Goal: Information Seeking & Learning: Compare options

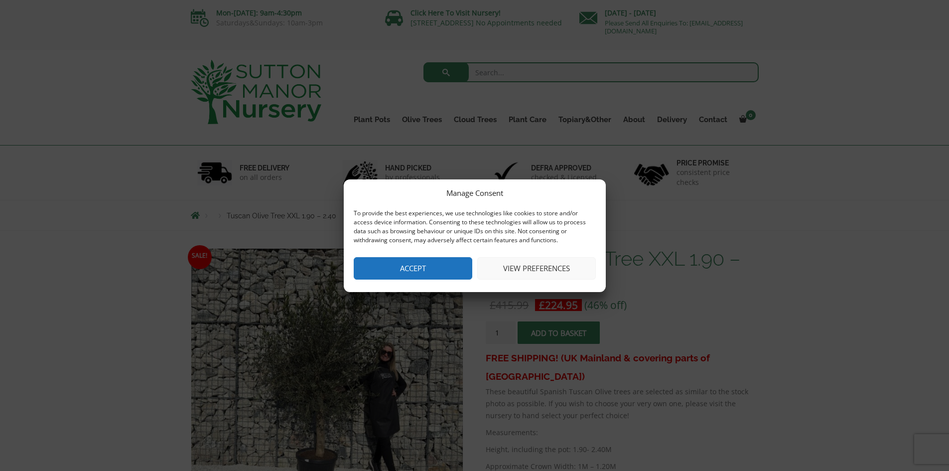
click at [446, 259] on button "Accept" at bounding box center [413, 268] width 119 height 22
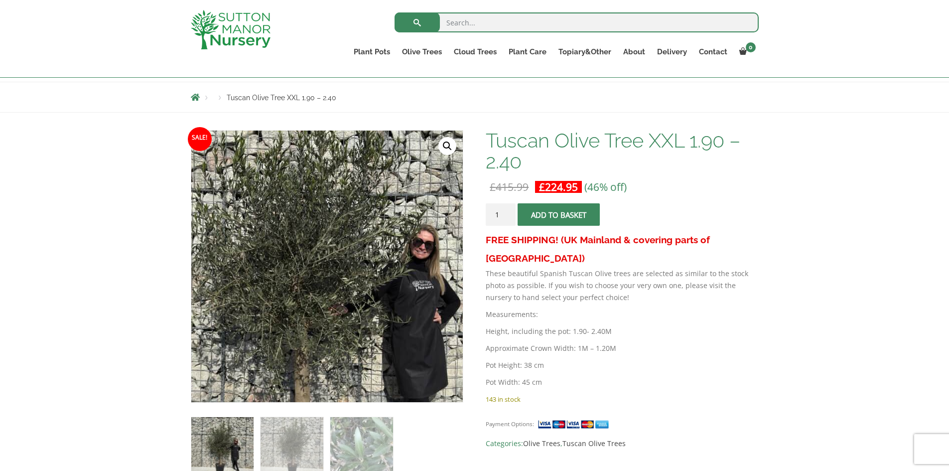
scroll to position [100, 0]
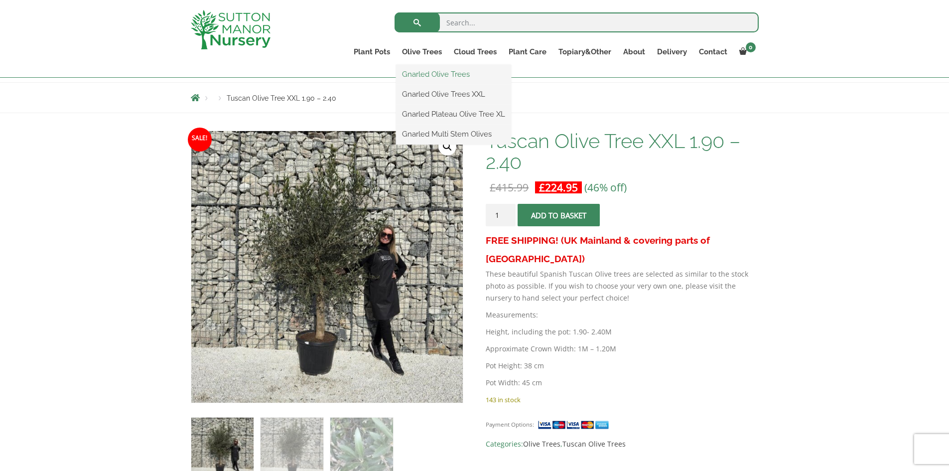
click at [441, 75] on link "Gnarled Olive Trees" at bounding box center [453, 74] width 115 height 15
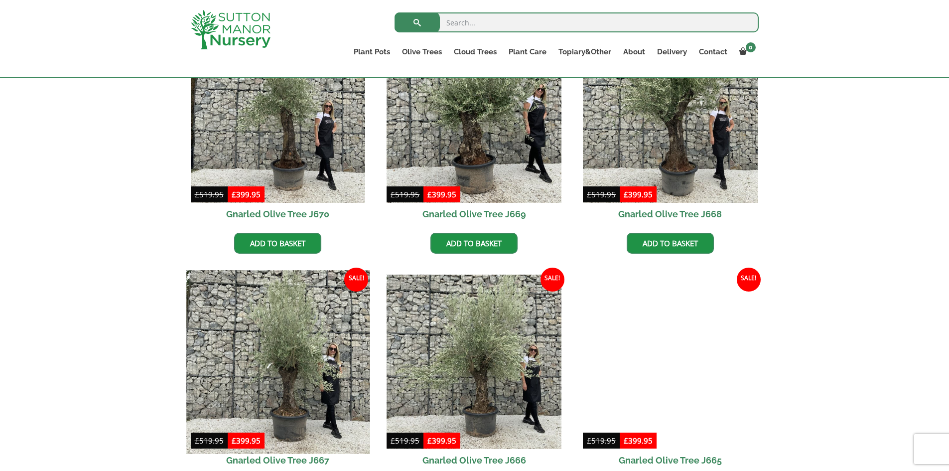
scroll to position [697, 0]
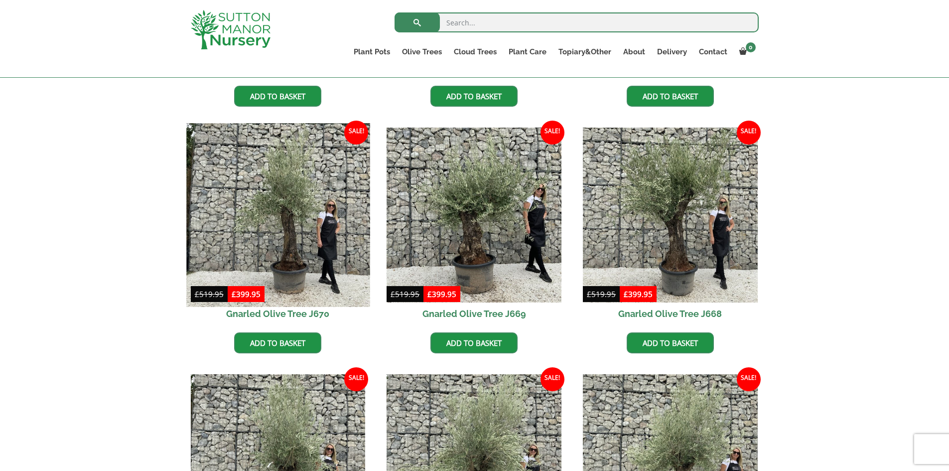
click at [284, 206] on img at bounding box center [277, 214] width 183 height 183
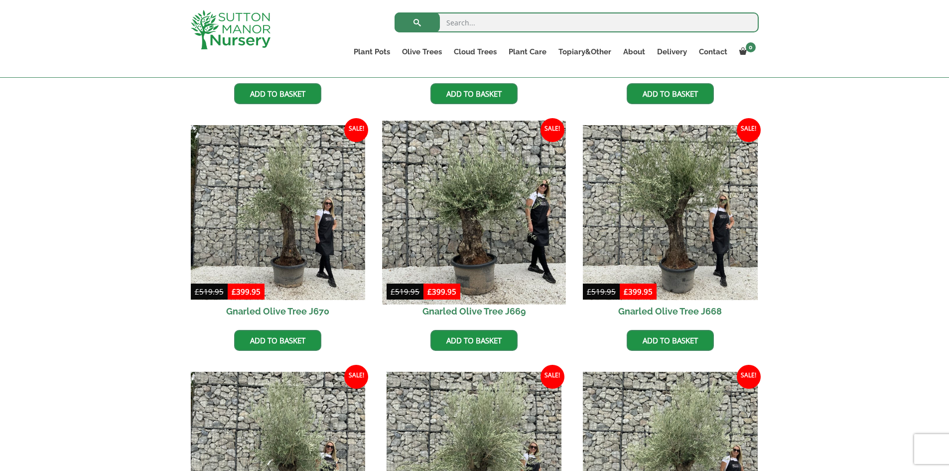
scroll to position [847, 0]
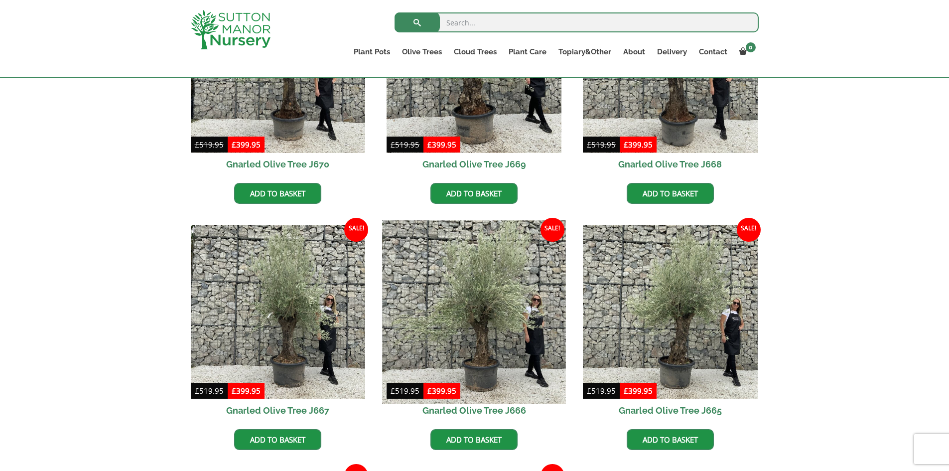
click at [479, 328] on img at bounding box center [474, 311] width 183 height 183
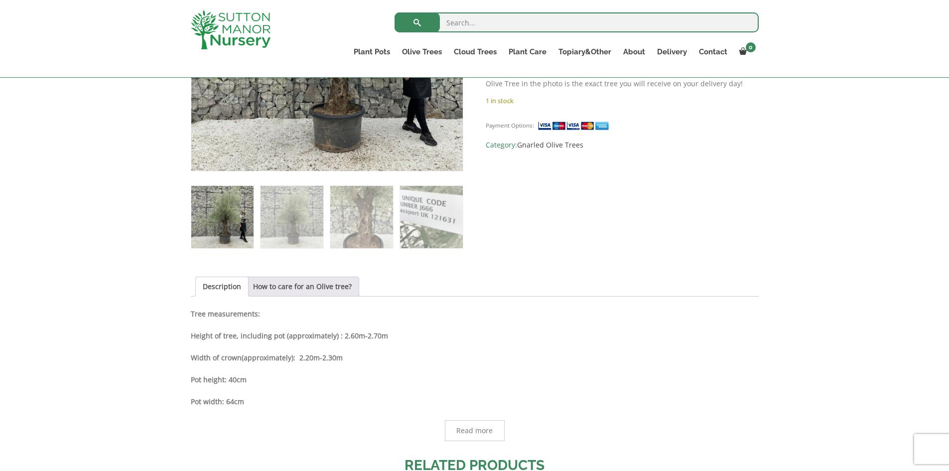
scroll to position [349, 0]
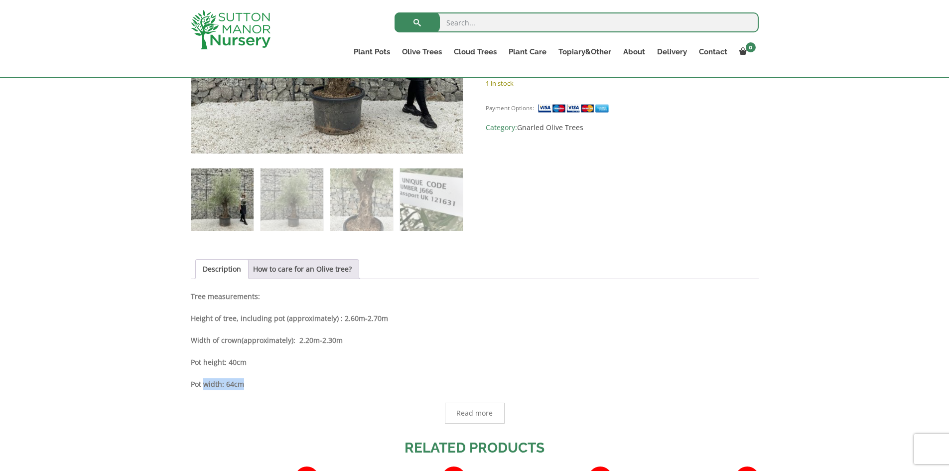
drag, startPoint x: 246, startPoint y: 385, endPoint x: 203, endPoint y: 381, distance: 43.5
click at [203, 381] on p "Pot width: 64cm" at bounding box center [475, 384] width 568 height 12
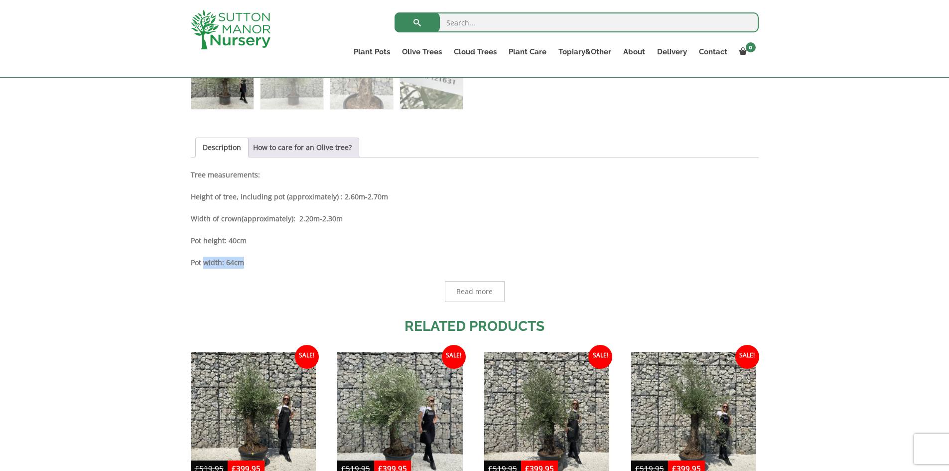
scroll to position [598, 0]
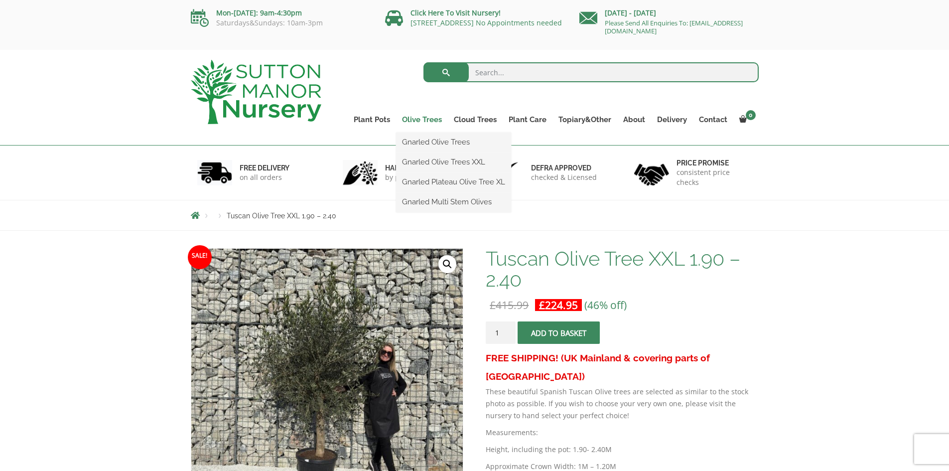
click at [424, 121] on link "Olive Trees" at bounding box center [422, 120] width 52 height 14
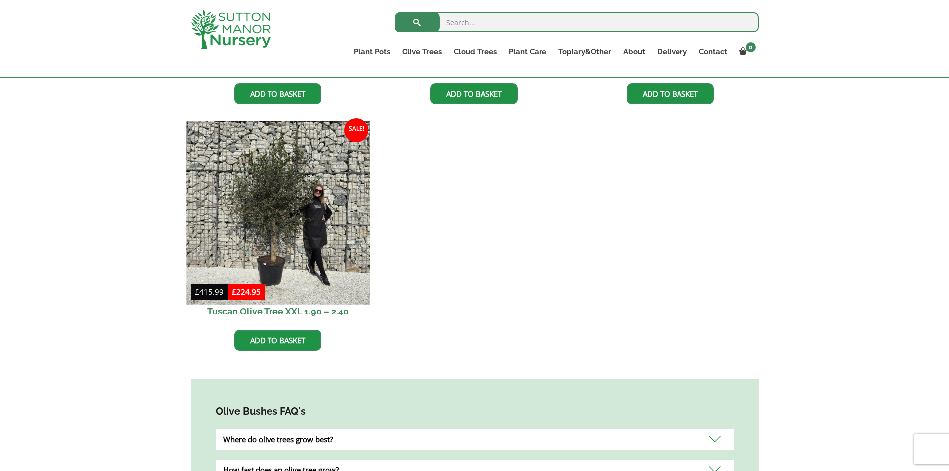
scroll to position [797, 0]
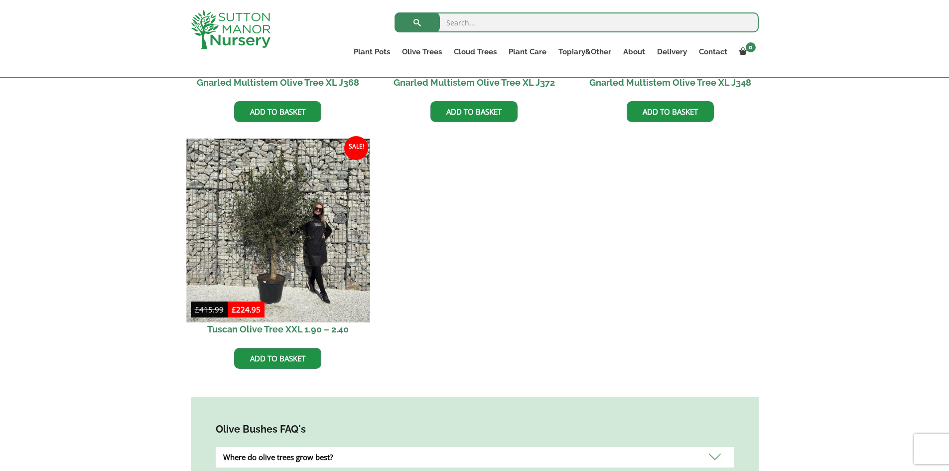
click at [272, 229] on img at bounding box center [277, 229] width 183 height 183
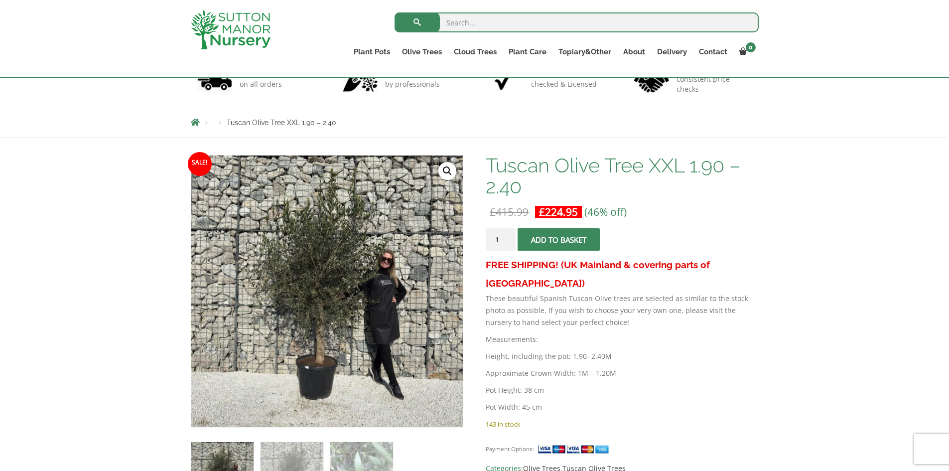
scroll to position [249, 0]
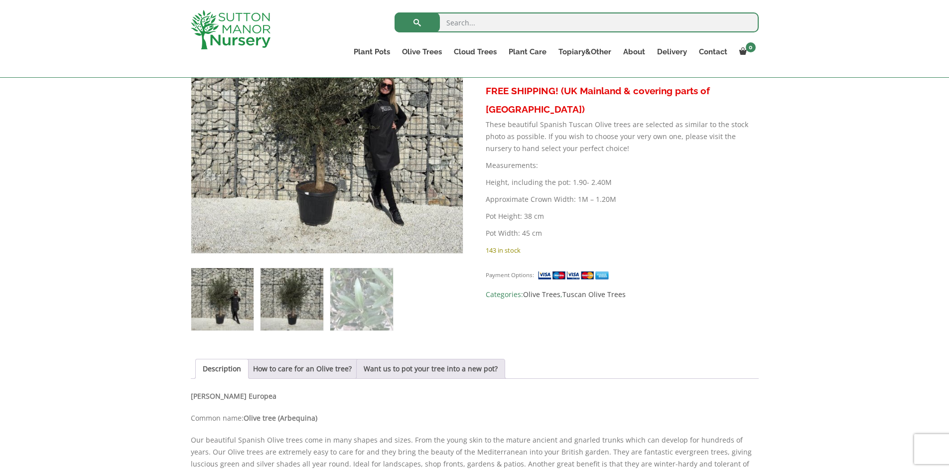
click at [274, 316] on img at bounding box center [292, 299] width 62 height 62
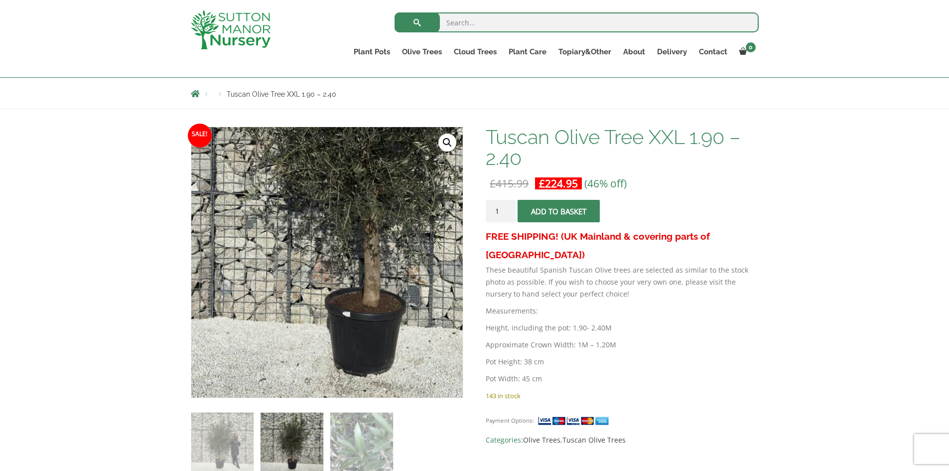
scroll to position [100, 0]
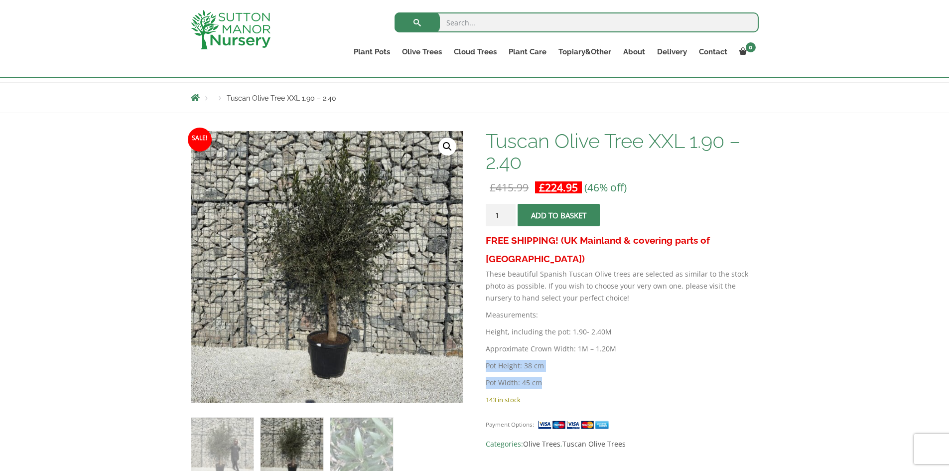
drag, startPoint x: 545, startPoint y: 369, endPoint x: 486, endPoint y: 343, distance: 64.4
click at [486, 343] on div "FREE SHIPPING! (UK Mainland & covering parts of [GEOGRAPHIC_DATA]) These beauti…" at bounding box center [622, 312] width 272 height 162
copy div "Pot Height: 38 cm Pot Width: 45 cm"
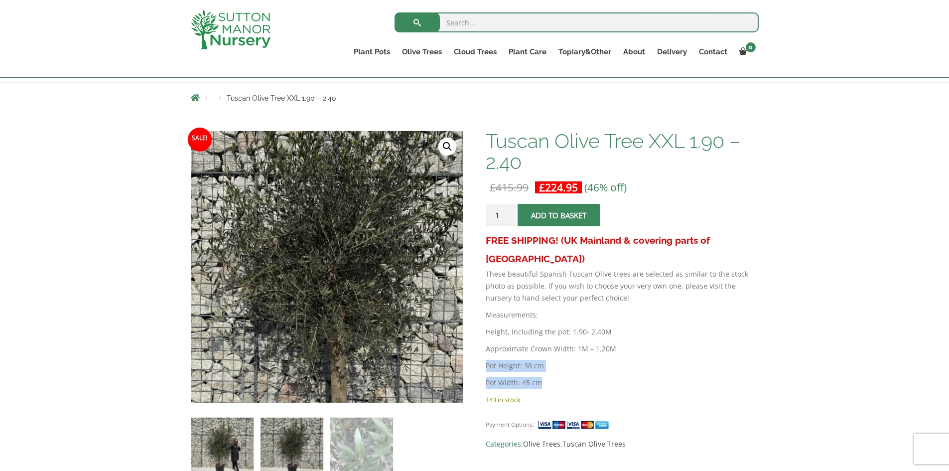
drag, startPoint x: 325, startPoint y: 236, endPoint x: 227, endPoint y: 434, distance: 221.5
click at [226, 433] on img at bounding box center [222, 448] width 62 height 62
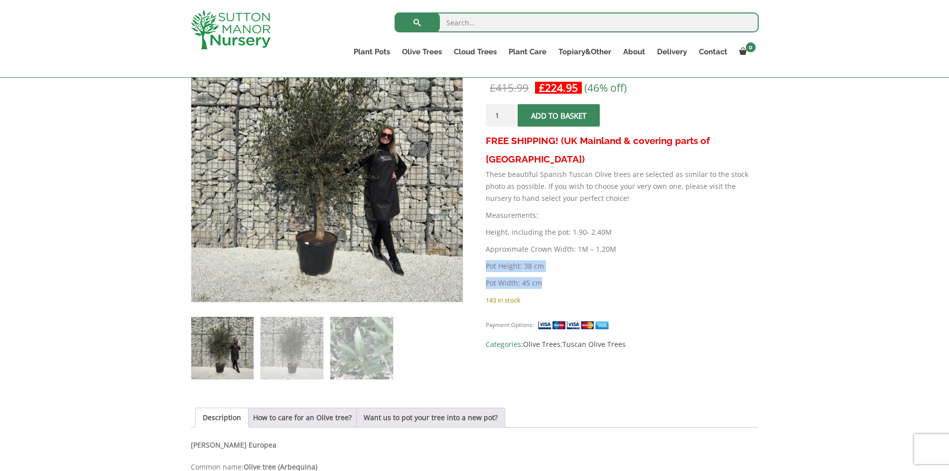
scroll to position [149, 0]
